Goal: Check status

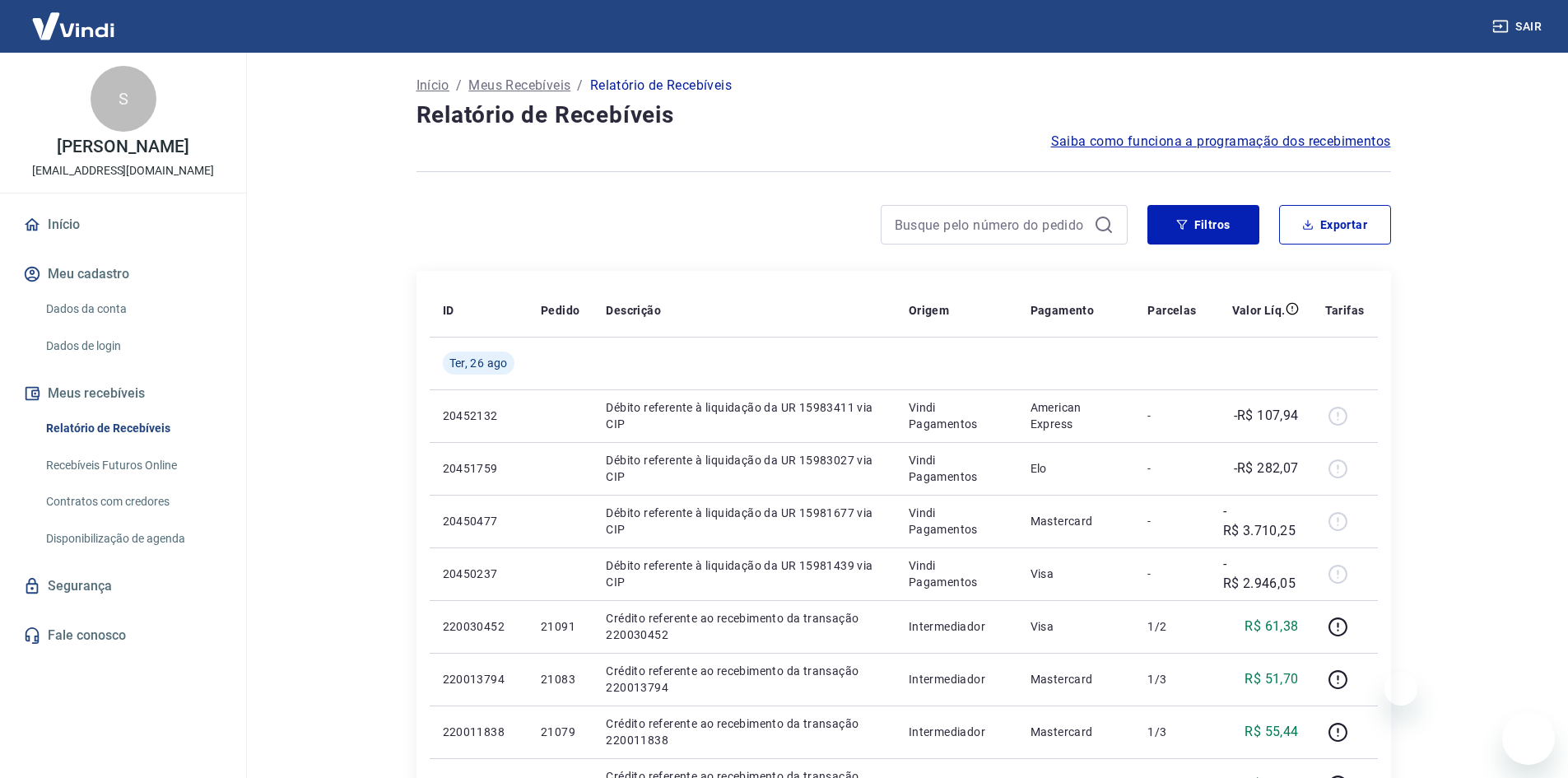
click at [89, 28] on img at bounding box center [73, 26] width 107 height 50
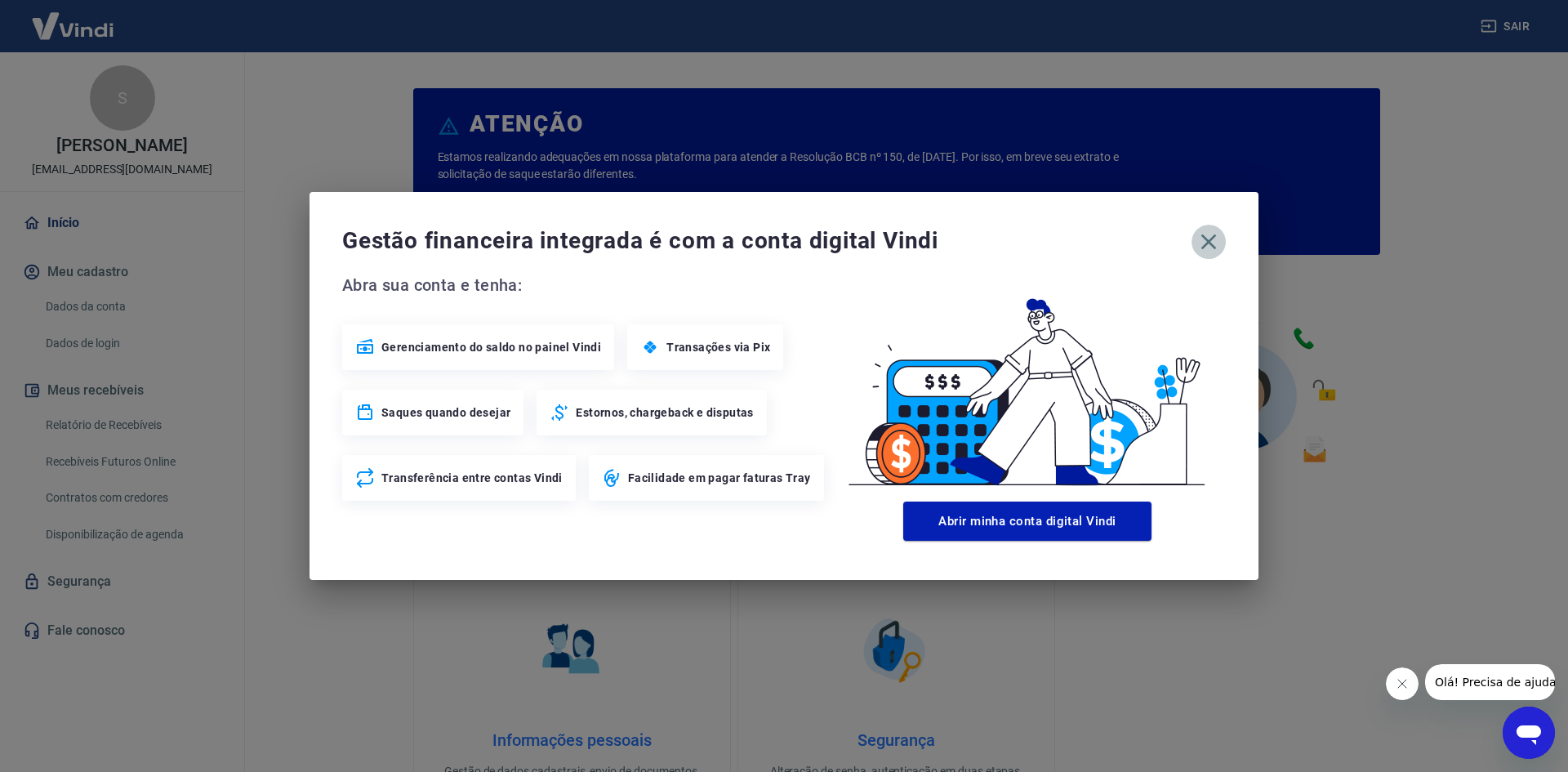
click at [1205, 250] on icon "button" at bounding box center [1208, 242] width 26 height 26
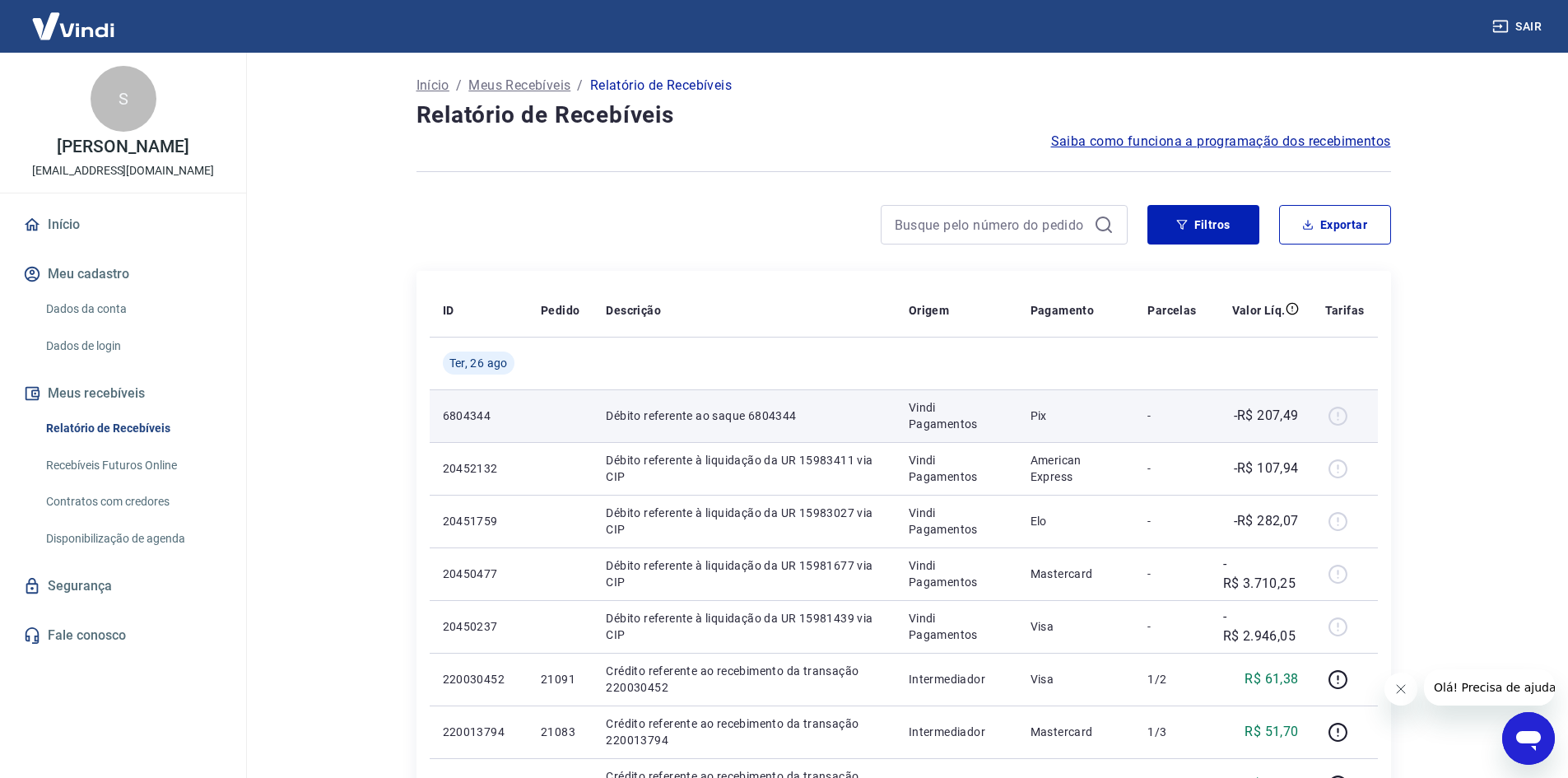
click at [1232, 434] on td "-R$ 207,49" at bounding box center [1261, 415] width 102 height 53
click at [1263, 420] on p "-R$ 207,49" at bounding box center [1266, 416] width 65 height 20
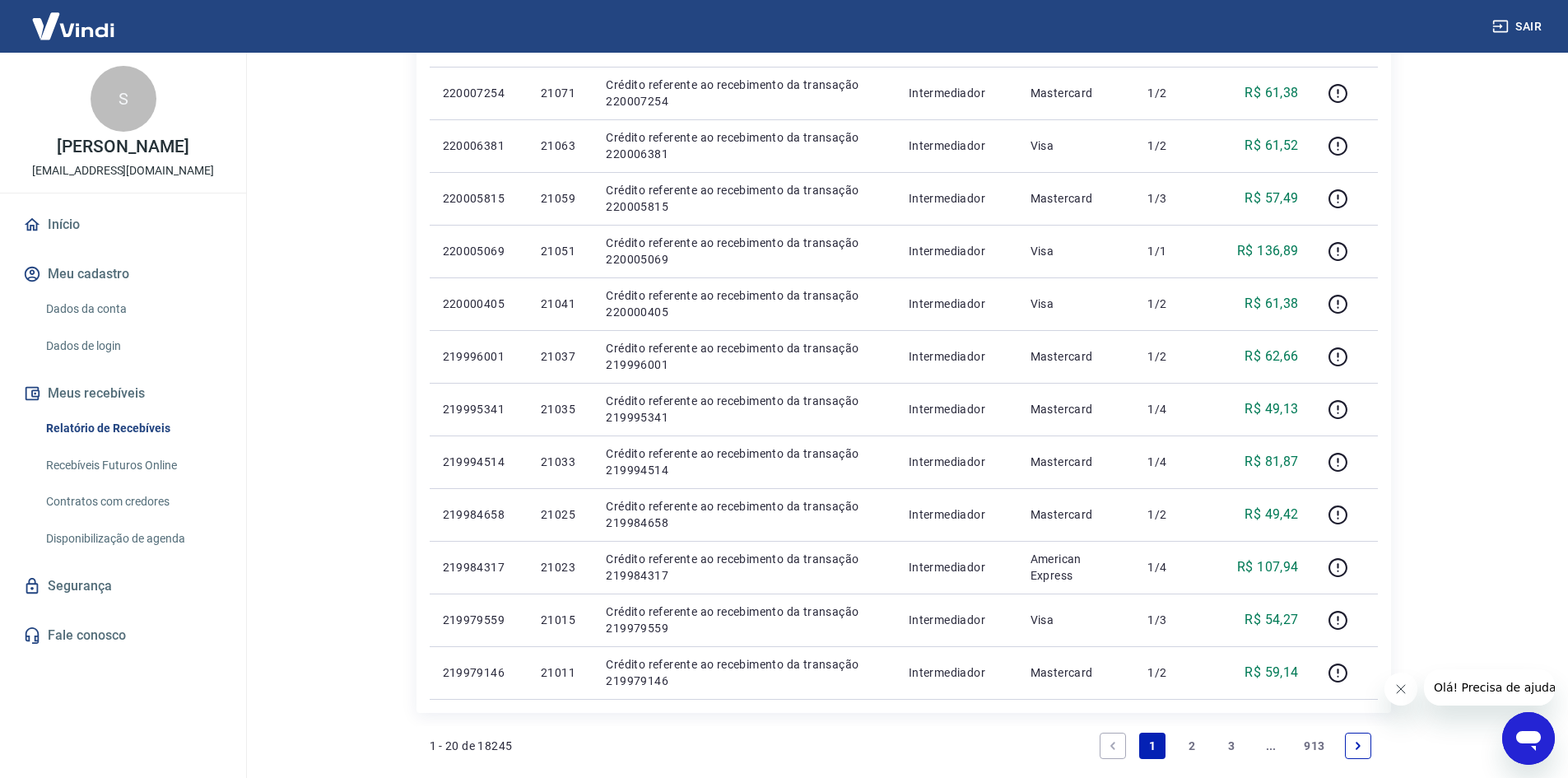
scroll to position [936, 0]
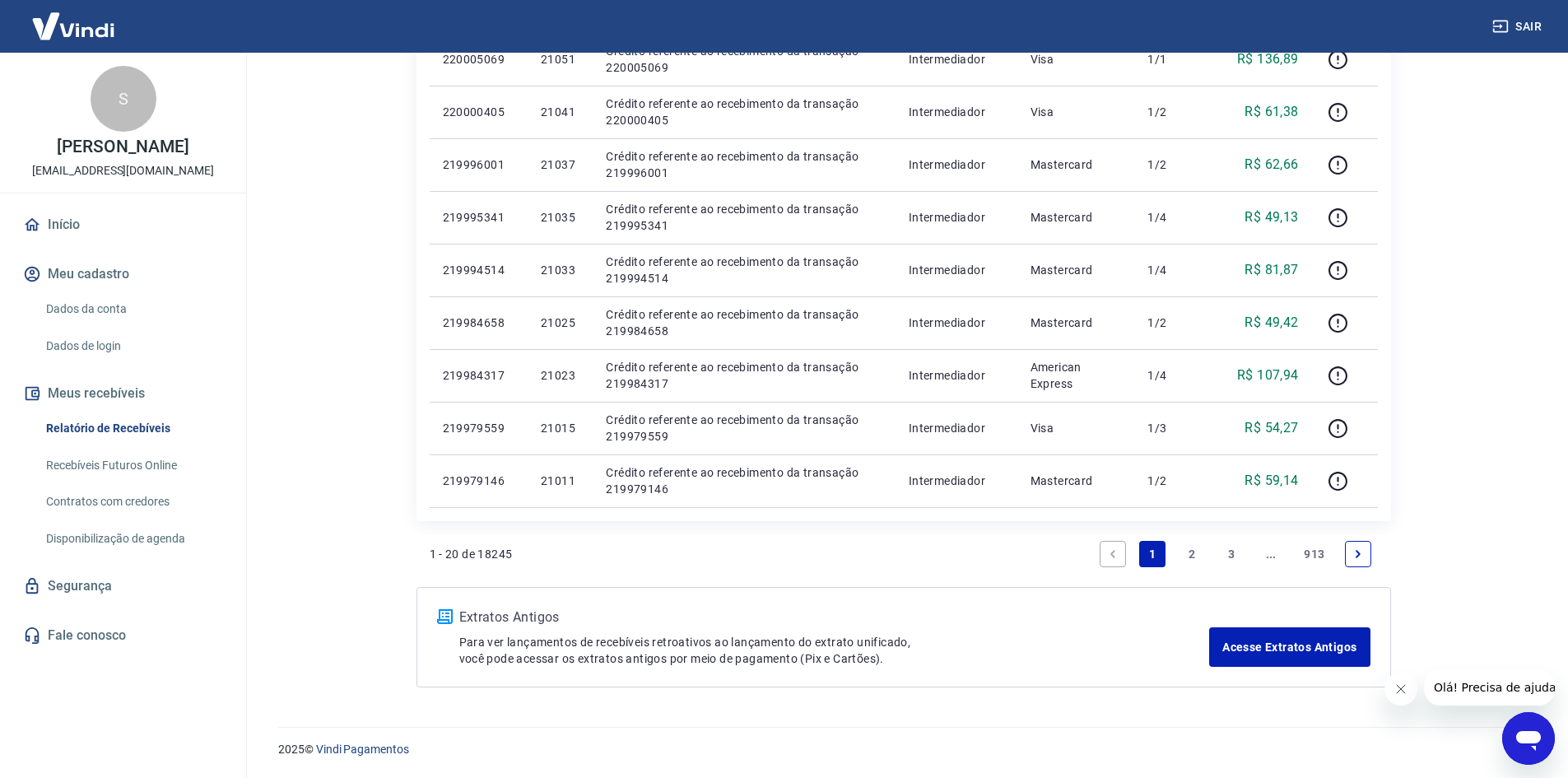
click at [1355, 544] on link "Next page" at bounding box center [1358, 553] width 26 height 26
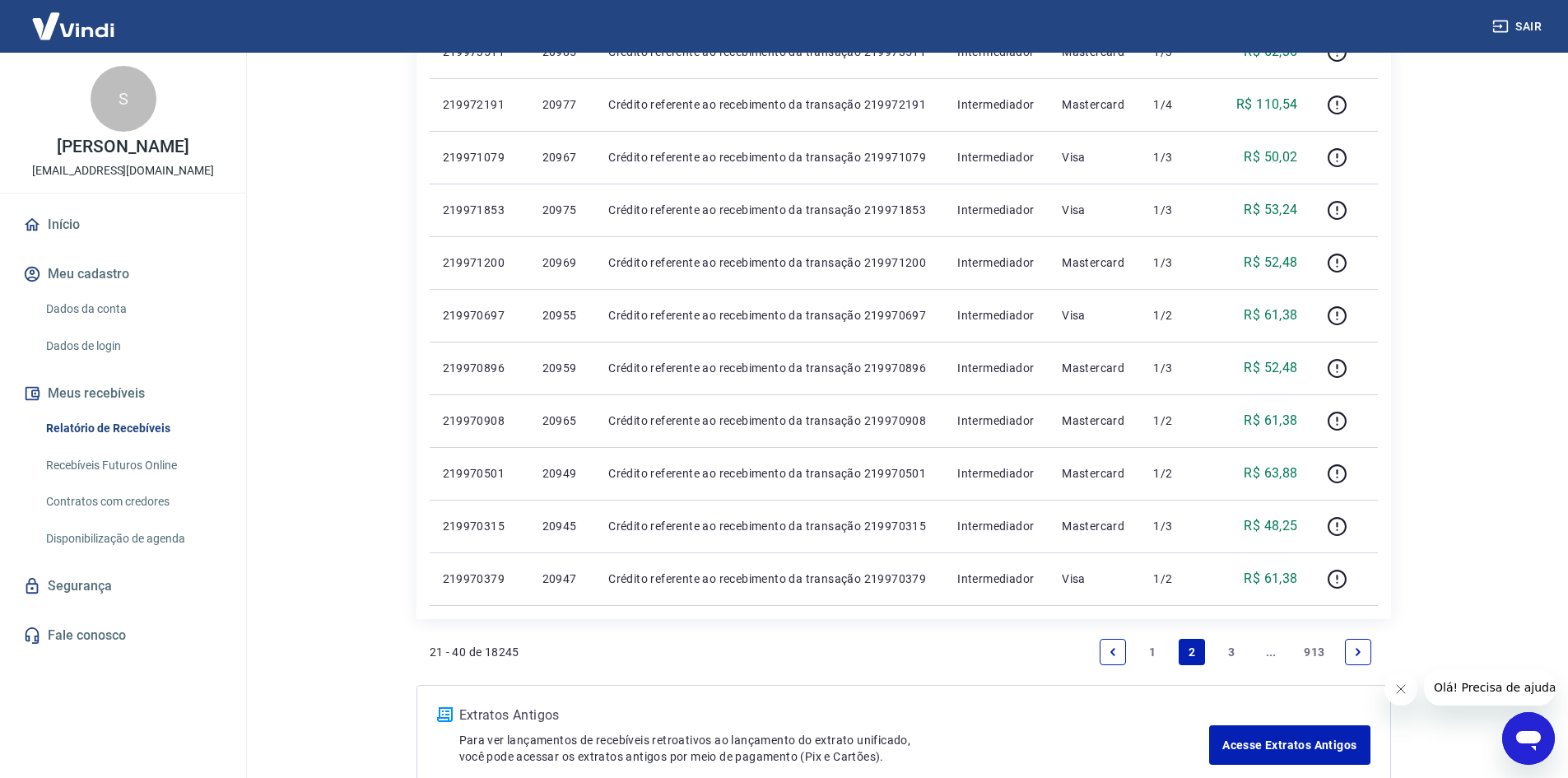
scroll to position [936, 0]
